Goal: Navigation & Orientation: Find specific page/section

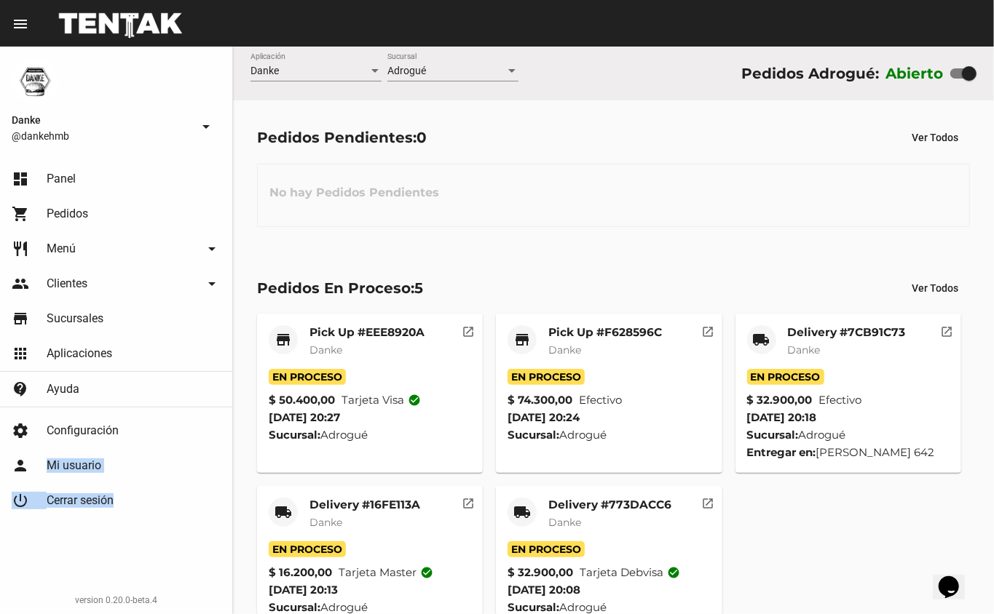
drag, startPoint x: 140, startPoint y: 485, endPoint x: 18, endPoint y: 443, distance: 128.5
click at [18, 443] on mat-nav-list "settings Configuración person Mi usuario power_settings_new Cerrar sesión" at bounding box center [116, 463] width 232 height 111
click at [464, 135] on div "Pedidos Pendientes: 0 Ver Todos" at bounding box center [613, 137] width 713 height 26
